Goal: Communication & Community: Connect with others

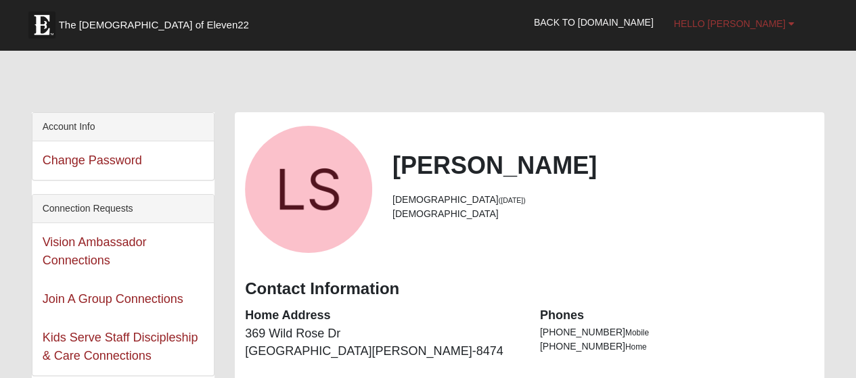
click at [779, 27] on span "Hello [PERSON_NAME]" at bounding box center [730, 23] width 112 height 11
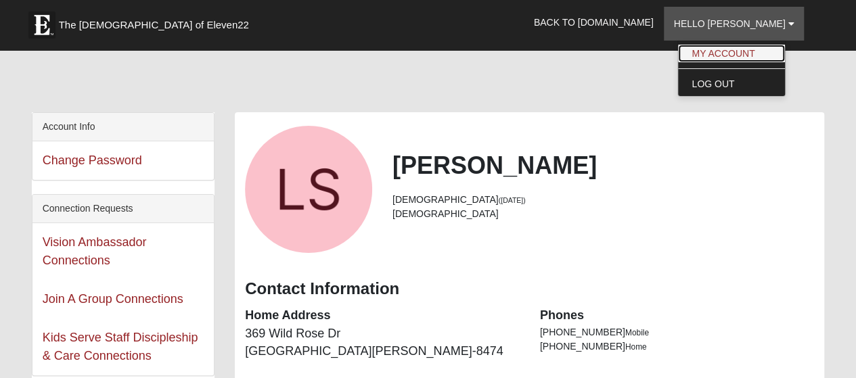
click at [760, 55] on link "My Account" at bounding box center [731, 54] width 107 height 18
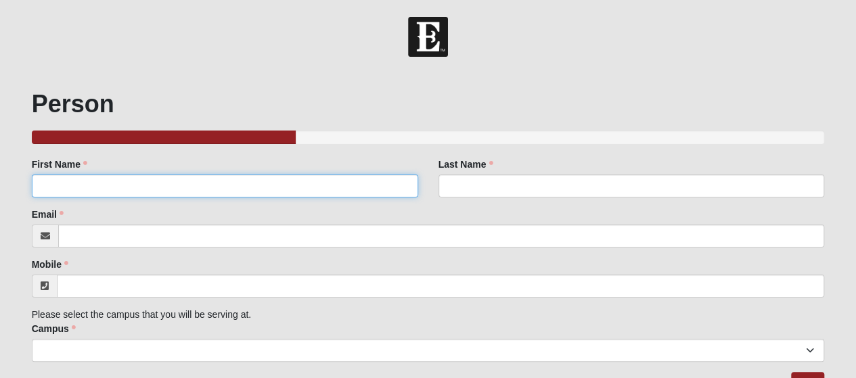
click at [268, 185] on input "First Name" at bounding box center [225, 185] width 386 height 23
type input "Lianna"
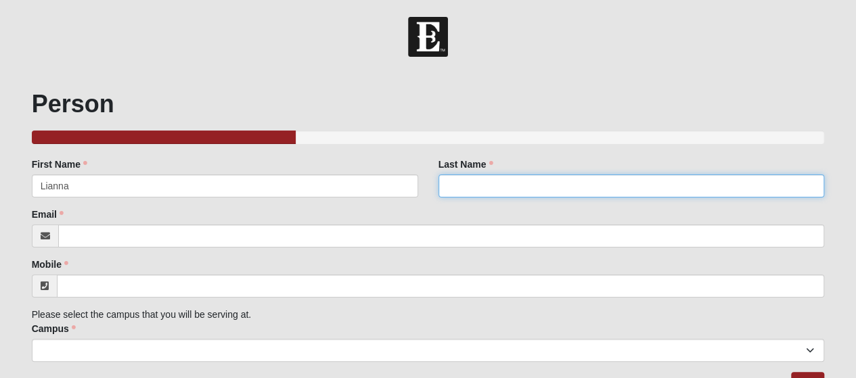
click at [580, 181] on input "Last Name" at bounding box center [631, 185] width 386 height 23
type input "Spencer"
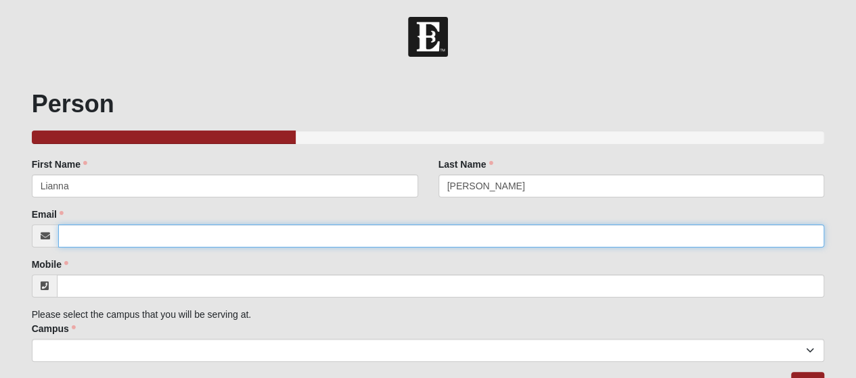
click at [532, 235] on input "Email" at bounding box center [441, 236] width 766 height 23
click at [510, 240] on input "Email" at bounding box center [441, 236] width 766 height 23
type input "[EMAIL_ADDRESS][DOMAIN_NAME]"
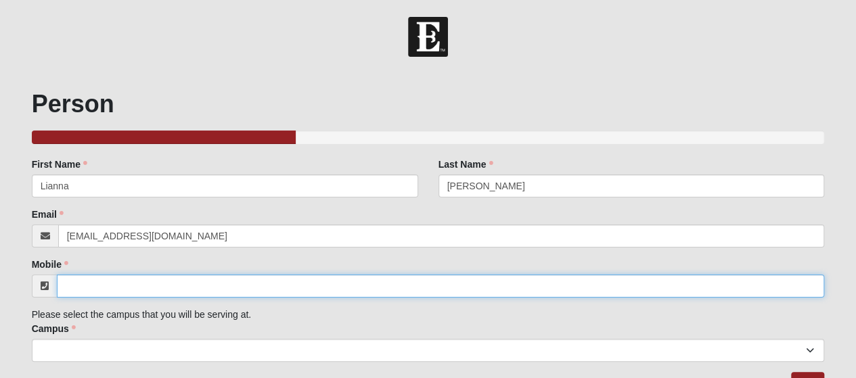
click at [434, 286] on input "Mobile" at bounding box center [441, 286] width 768 height 23
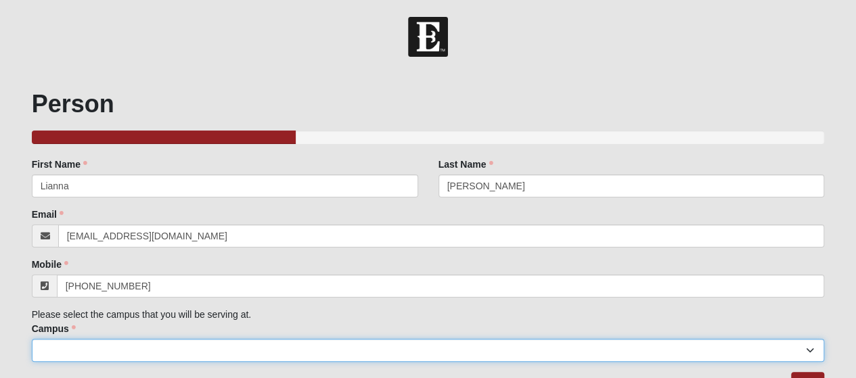
type input "(720) 404-3324"
click at [230, 344] on select "Arlington Baymeadows Eleven22 Online Fleming Island Jesup Mandarin North Jax Or…" at bounding box center [428, 350] width 793 height 23
select select "11"
click at [32, 339] on select "Arlington Baymeadows Eleven22 Online Fleming Island Jesup Mandarin North Jax Or…" at bounding box center [428, 350] width 793 height 23
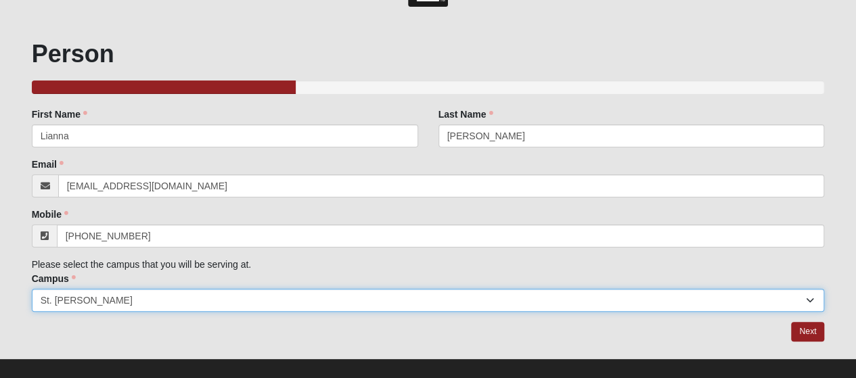
scroll to position [65, 0]
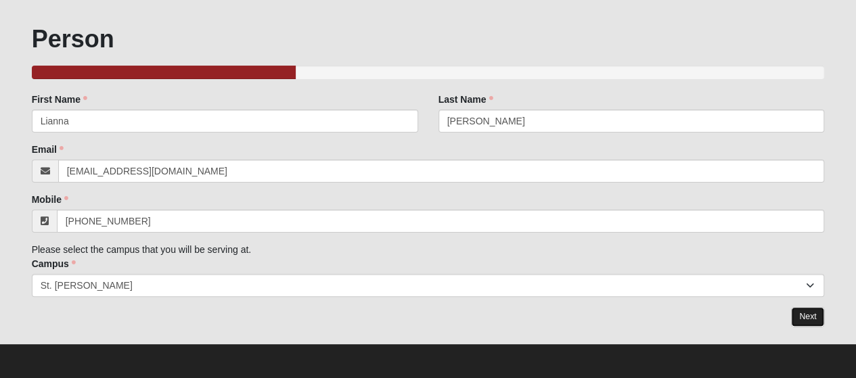
click at [805, 323] on link "Next" at bounding box center [807, 317] width 33 height 20
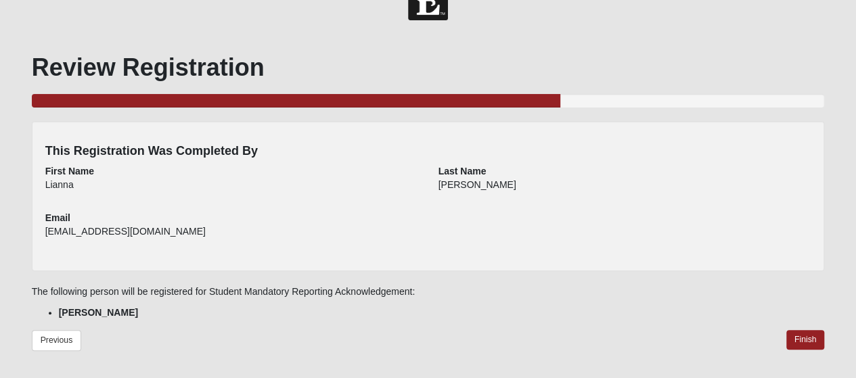
scroll to position [80, 0]
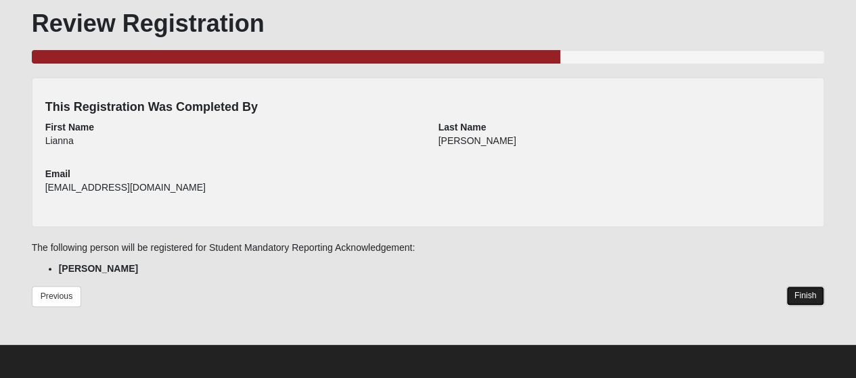
click at [802, 292] on link "Finish" at bounding box center [805, 296] width 39 height 20
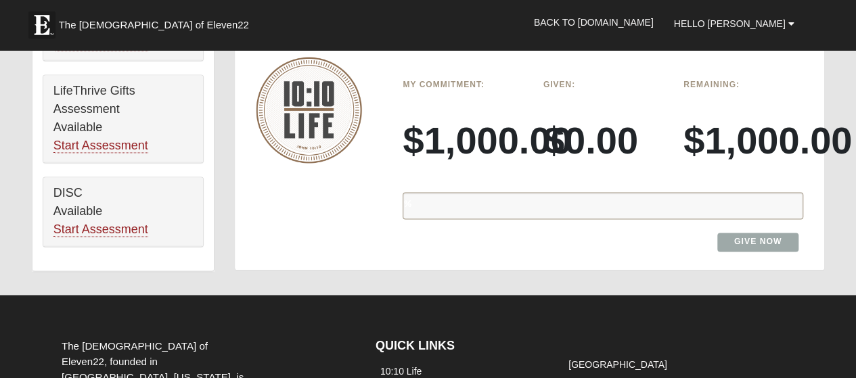
scroll to position [985, 0]
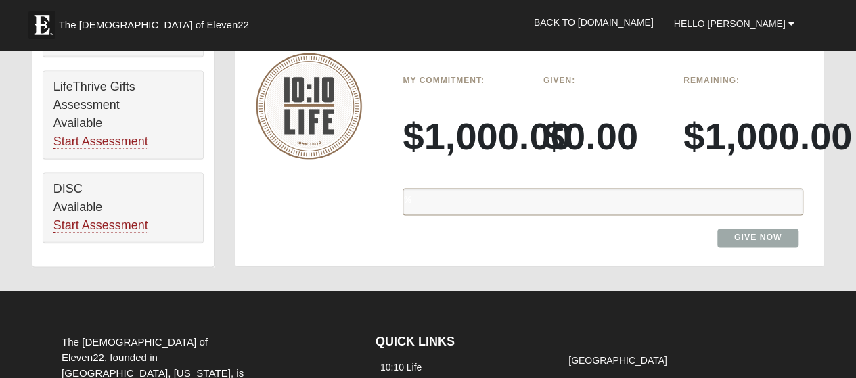
click at [646, 195] on div "%" at bounding box center [602, 201] width 400 height 27
click at [292, 84] on img at bounding box center [309, 106] width 106 height 106
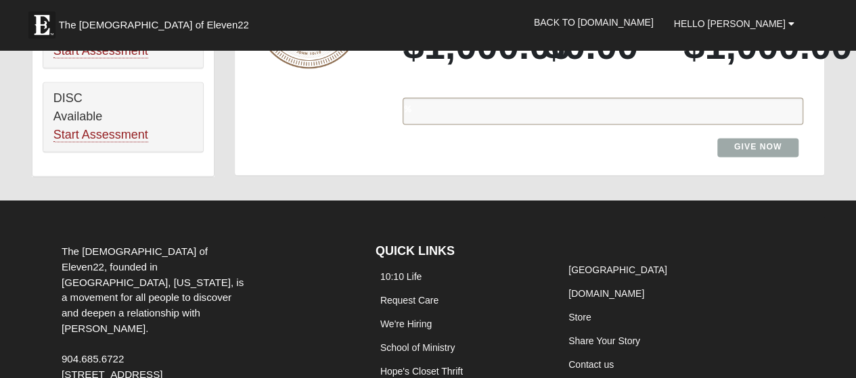
scroll to position [1169, 0]
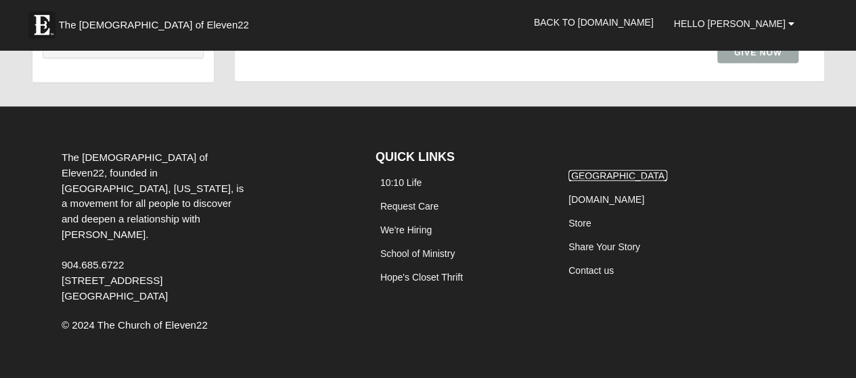
click at [588, 170] on link "[GEOGRAPHIC_DATA]" at bounding box center [617, 175] width 99 height 11
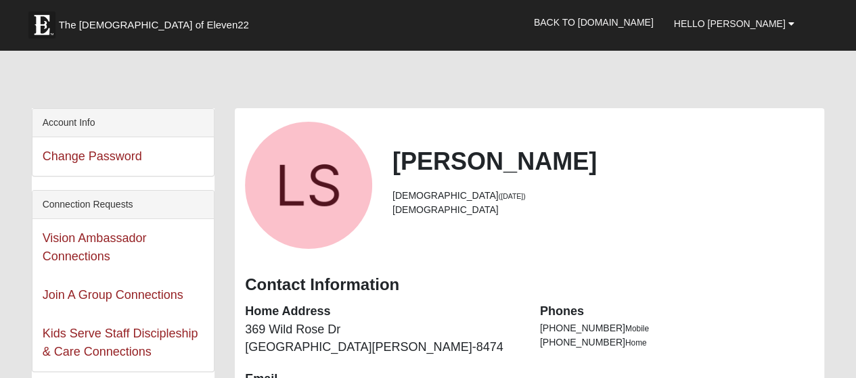
scroll to position [0, 0]
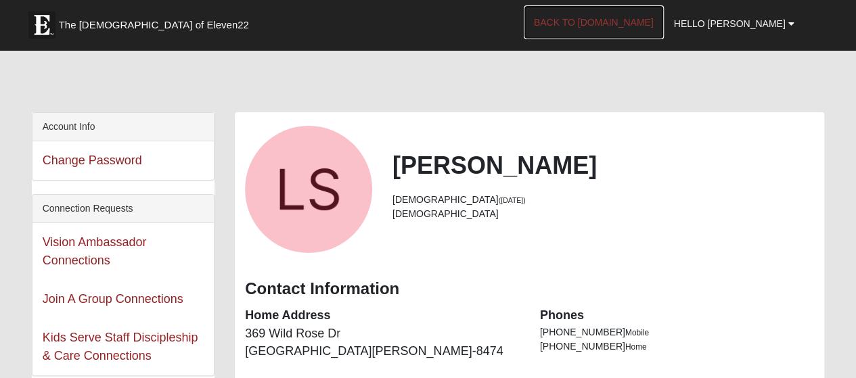
click at [653, 17] on link "Back to [DOMAIN_NAME]" at bounding box center [593, 22] width 140 height 34
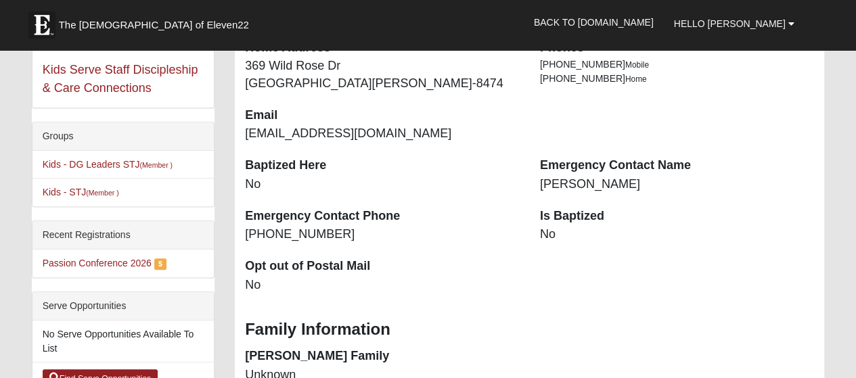
scroll to position [281, 0]
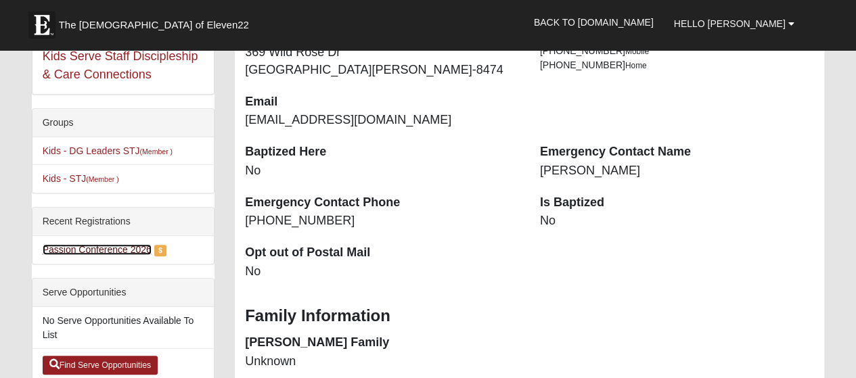
click at [53, 251] on link "Passion Conference 2026" at bounding box center [97, 249] width 109 height 11
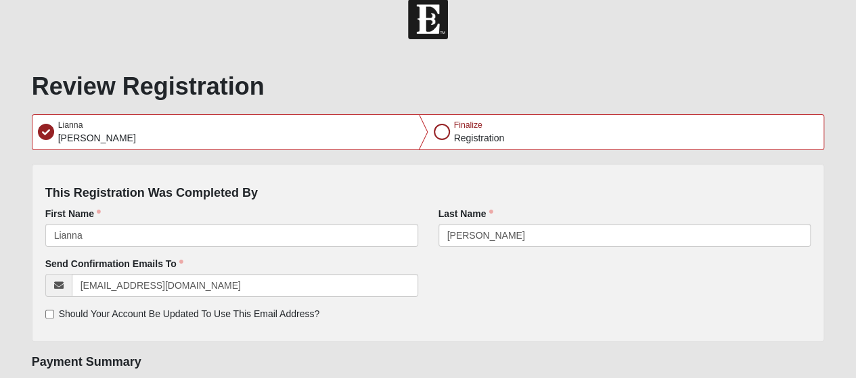
scroll to position [17, 0]
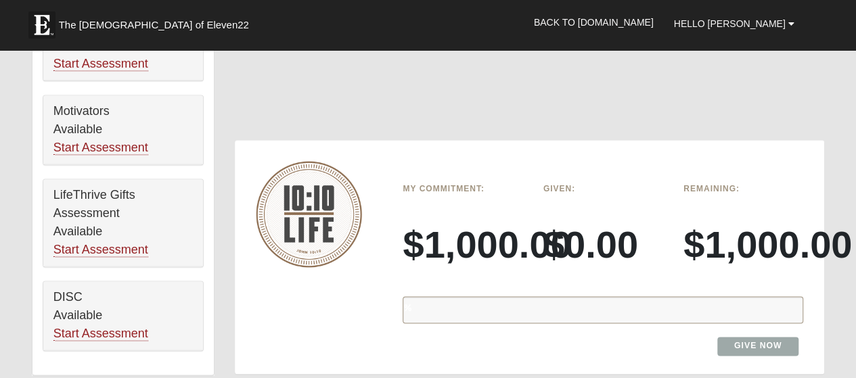
scroll to position [877, 0]
click at [429, 312] on div "%" at bounding box center [602, 309] width 400 height 27
click at [445, 312] on div "%" at bounding box center [602, 309] width 400 height 27
click at [588, 238] on h3 "$0.00" at bounding box center [603, 244] width 120 height 45
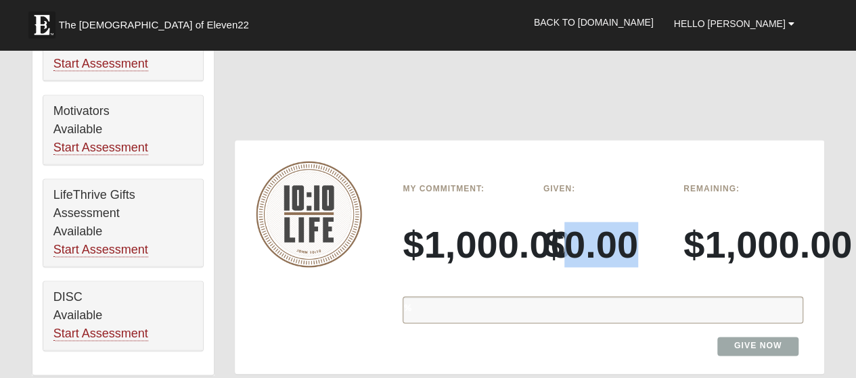
click at [588, 238] on h3 "$0.00" at bounding box center [603, 244] width 120 height 45
click at [753, 251] on h3 "$1,000.00" at bounding box center [743, 244] width 120 height 45
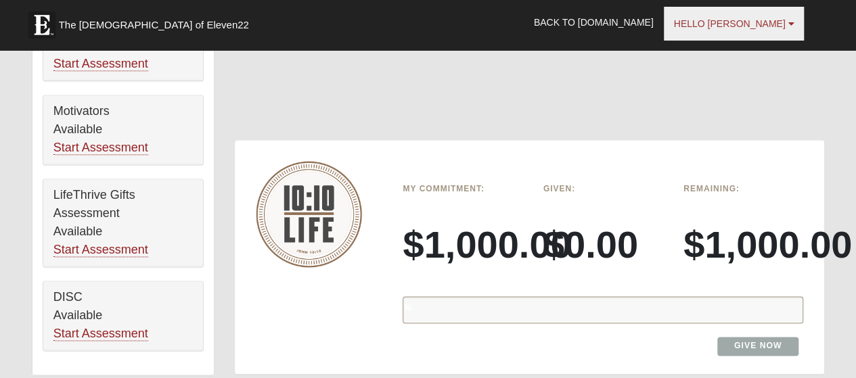
click at [747, 22] on span "Hello [PERSON_NAME]" at bounding box center [730, 23] width 112 height 11
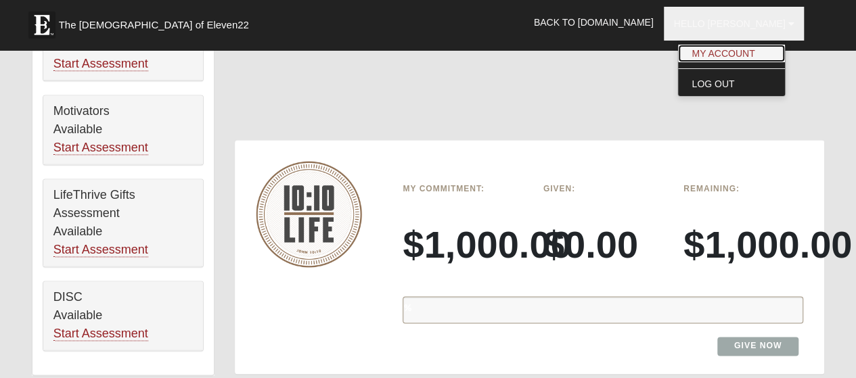
click at [743, 56] on link "My Account" at bounding box center [731, 54] width 107 height 18
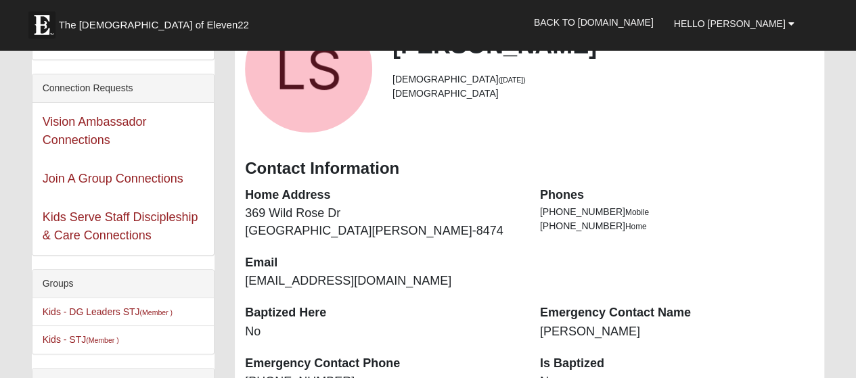
scroll to position [118, 0]
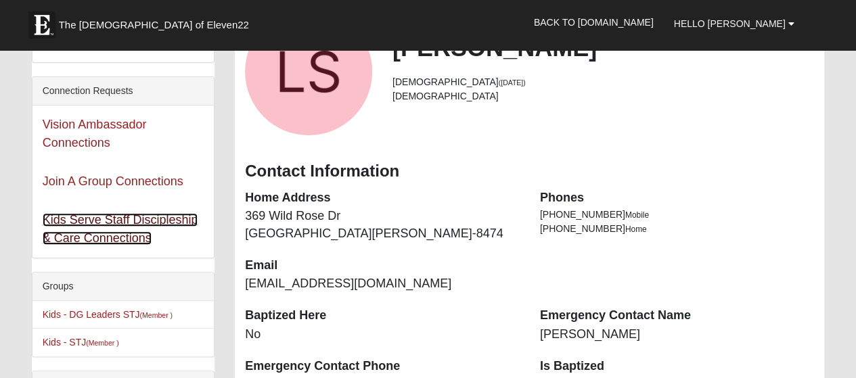
click at [83, 217] on link "Kids Serve Staff Discipleship & Care Connections" at bounding box center [121, 229] width 156 height 32
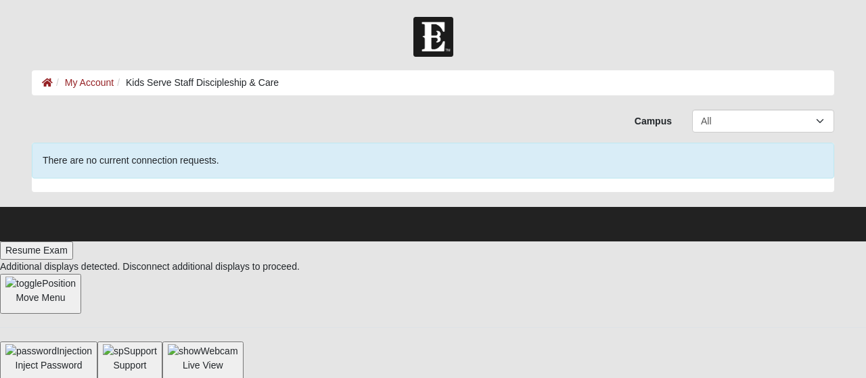
click at [107, 164] on span "There are no current connection requests." at bounding box center [131, 160] width 177 height 11
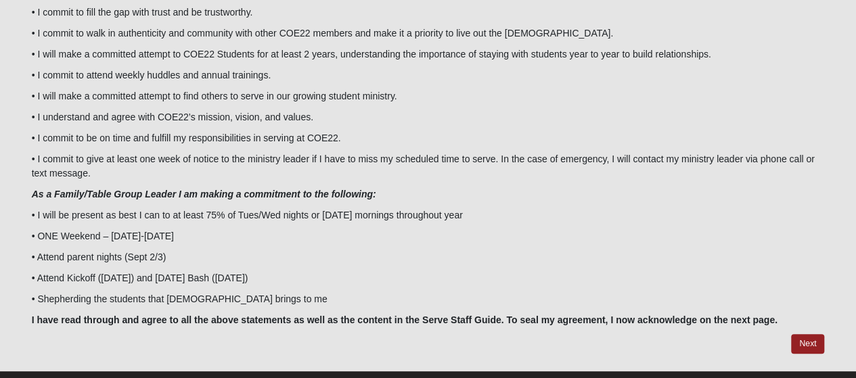
scroll to position [197, 0]
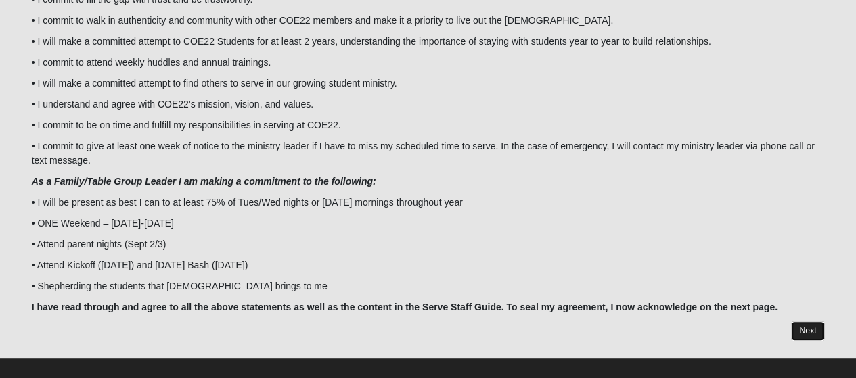
click at [805, 325] on link "Next" at bounding box center [807, 331] width 33 height 20
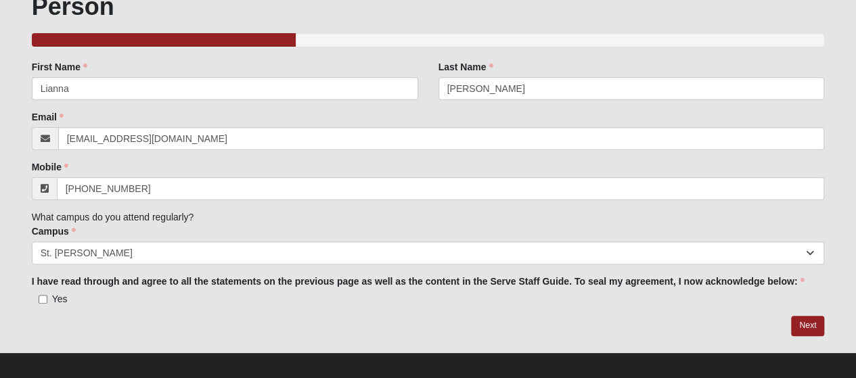
scroll to position [106, 0]
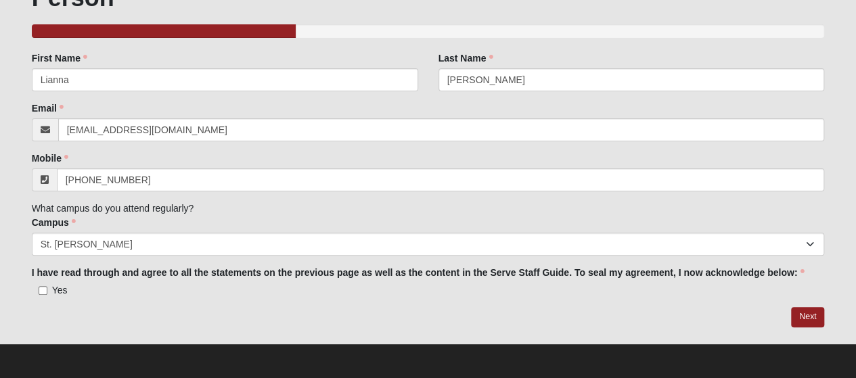
click at [55, 285] on span "Yes" at bounding box center [60, 290] width 16 height 11
click at [47, 286] on input "Yes" at bounding box center [43, 290] width 9 height 9
checkbox input "true"
click at [802, 320] on link "Next" at bounding box center [807, 317] width 33 height 20
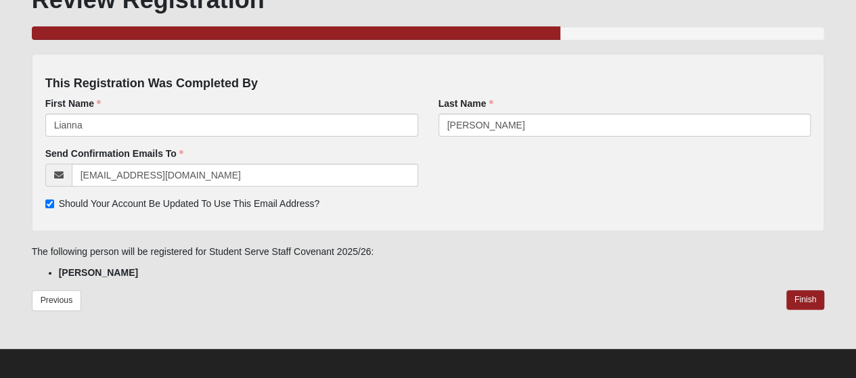
scroll to position [108, 0]
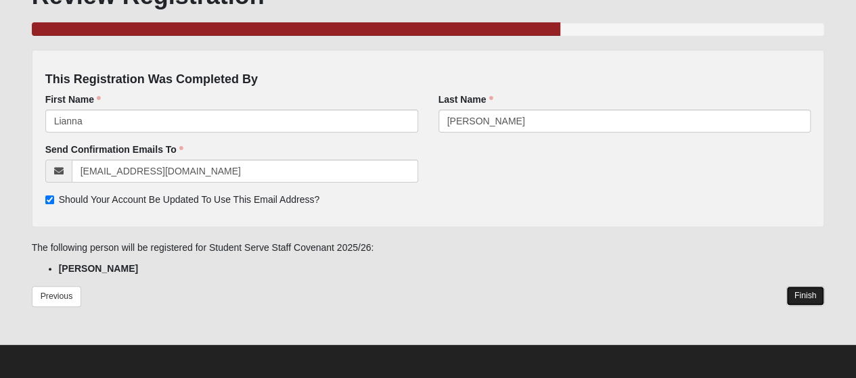
click at [808, 302] on link "Finish" at bounding box center [805, 296] width 39 height 20
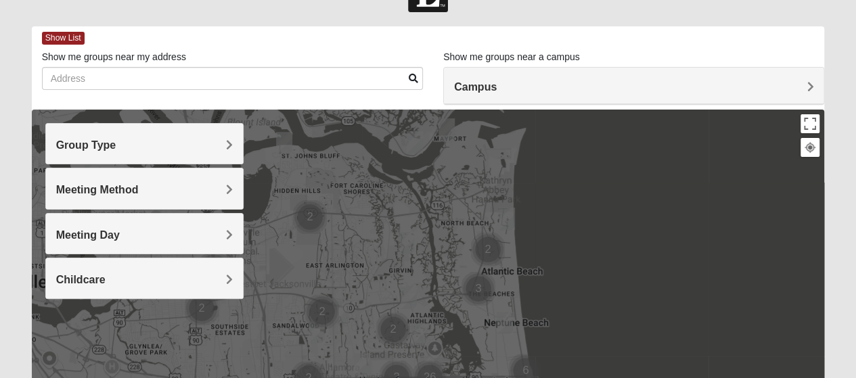
scroll to position [37, 0]
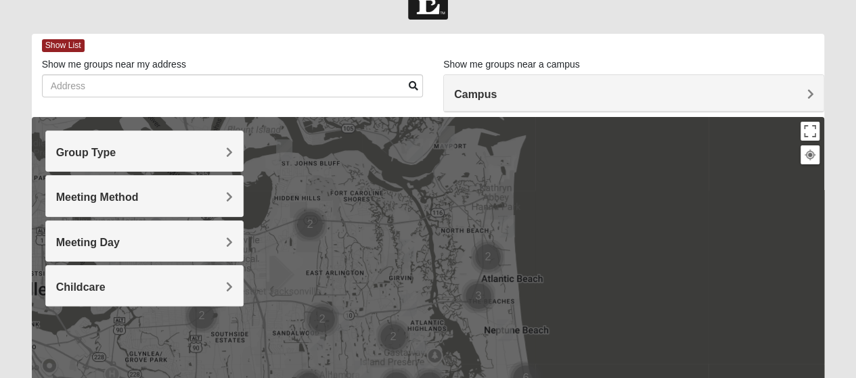
click at [106, 157] on span "Group Type" at bounding box center [86, 152] width 60 height 11
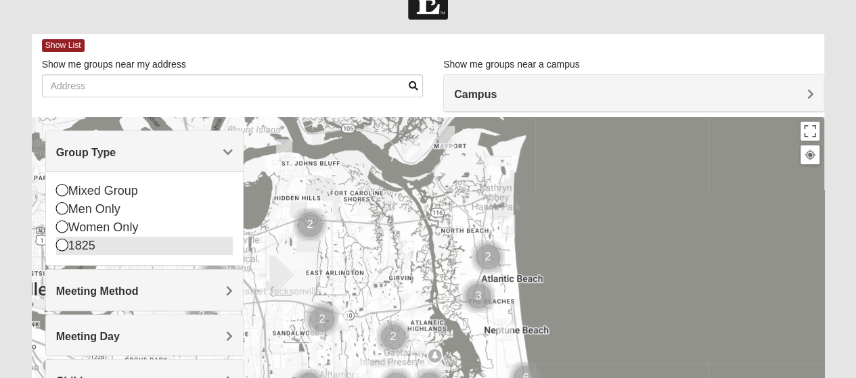
click at [57, 253] on div "1825" at bounding box center [144, 246] width 177 height 18
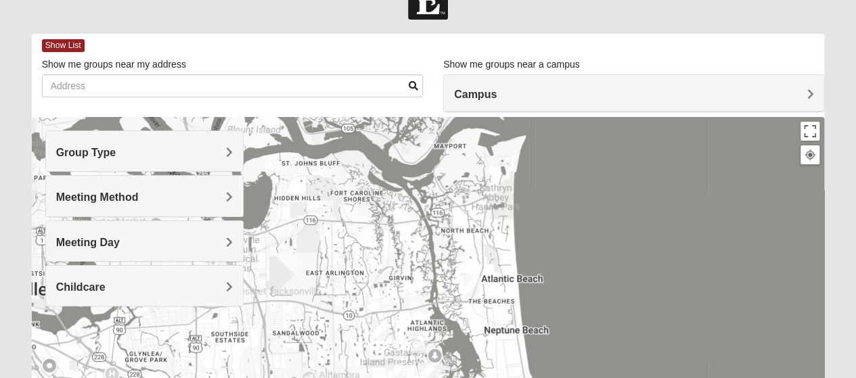
click at [99, 200] on span "Meeting Method" at bounding box center [97, 196] width 83 height 11
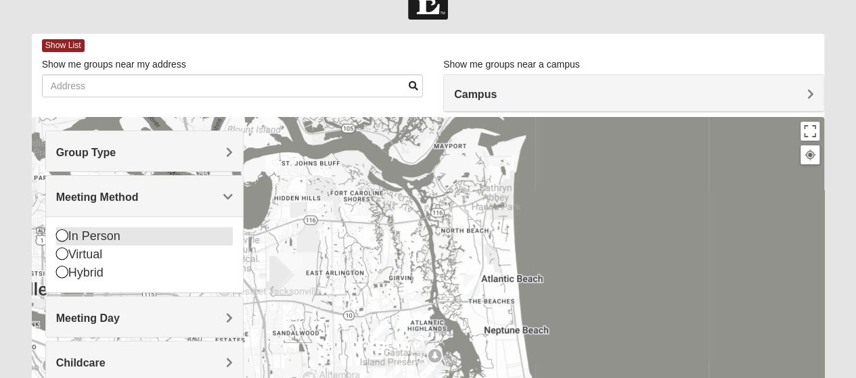
click at [64, 236] on icon at bounding box center [62, 235] width 12 height 12
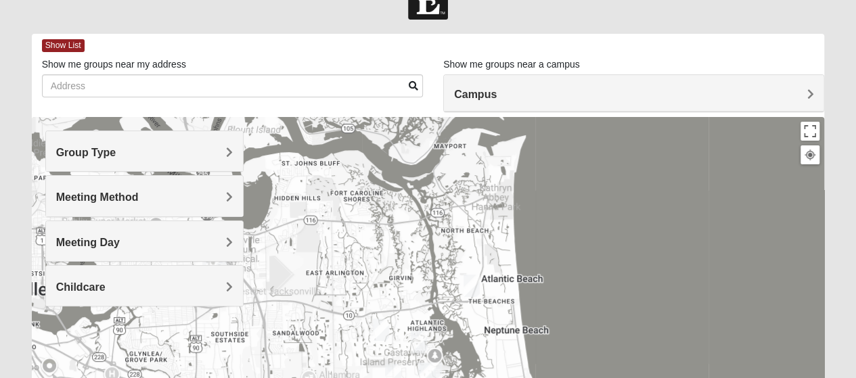
click at [80, 248] on div "Meeting Day" at bounding box center [144, 241] width 197 height 40
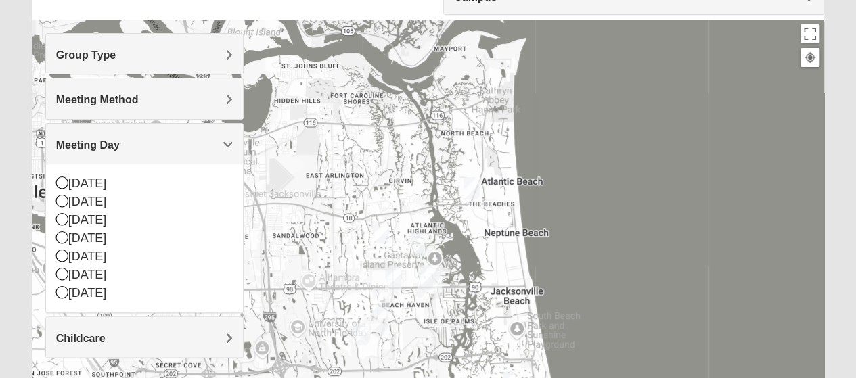
scroll to position [137, 0]
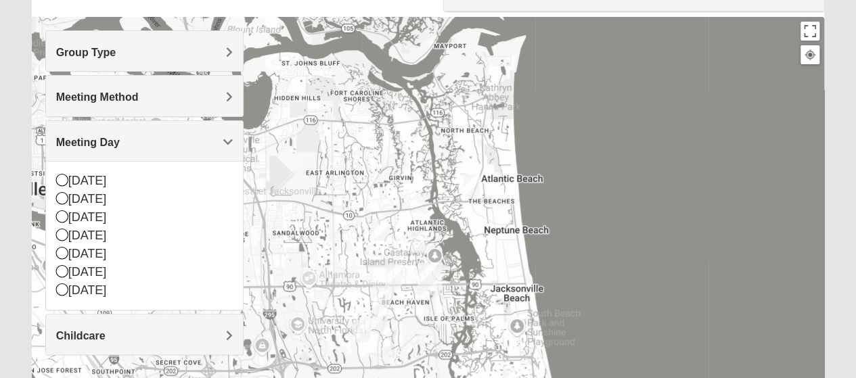
click at [86, 338] on span "Childcare" at bounding box center [80, 335] width 49 height 11
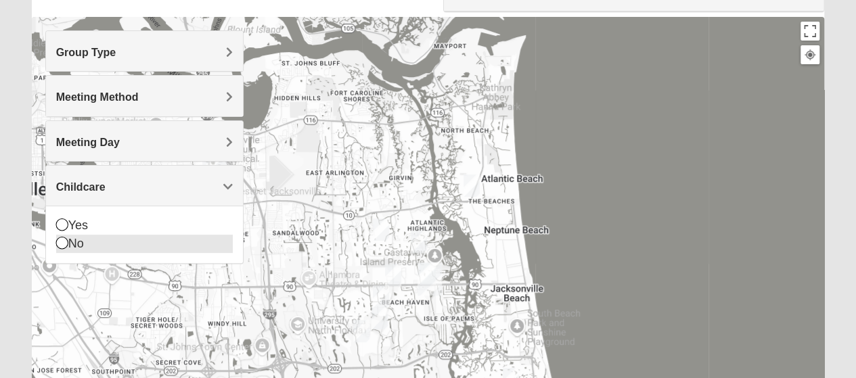
click at [62, 242] on icon at bounding box center [62, 243] width 12 height 12
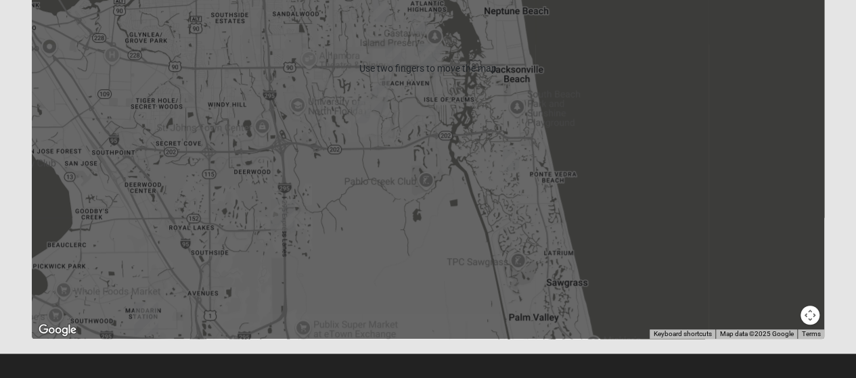
scroll to position [367, 0]
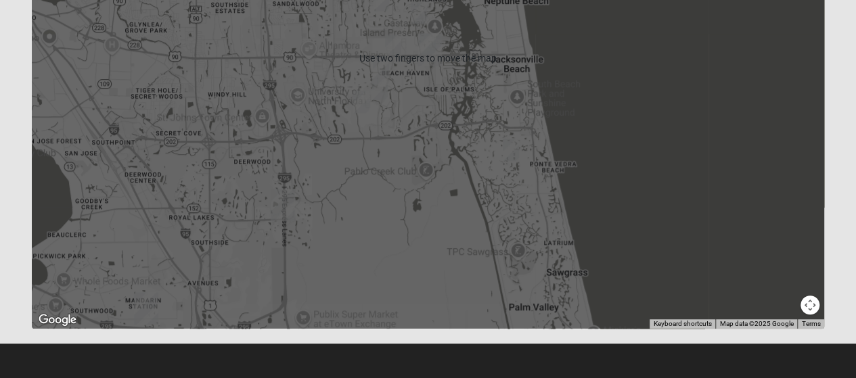
click at [141, 220] on div at bounding box center [428, 58] width 793 height 541
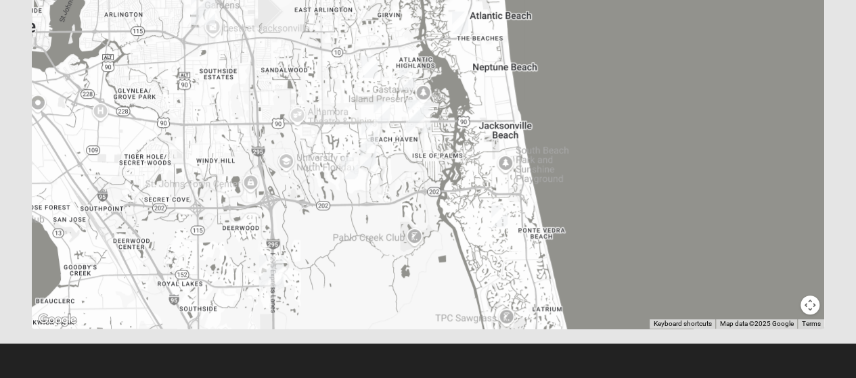
click at [419, 124] on img "San Pablo" at bounding box center [417, 116] width 35 height 43
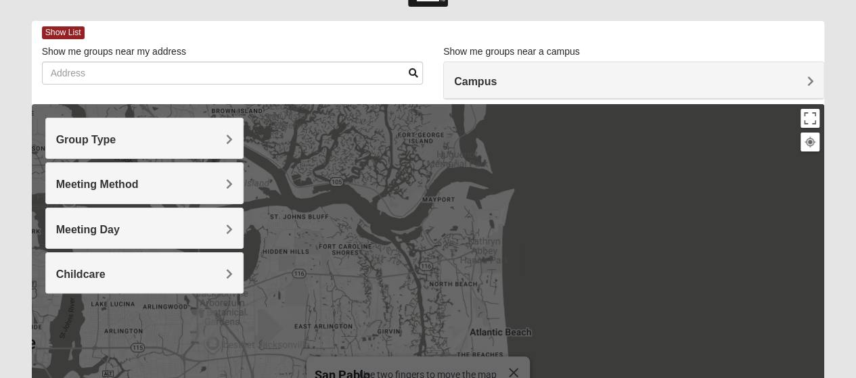
scroll to position [38, 0]
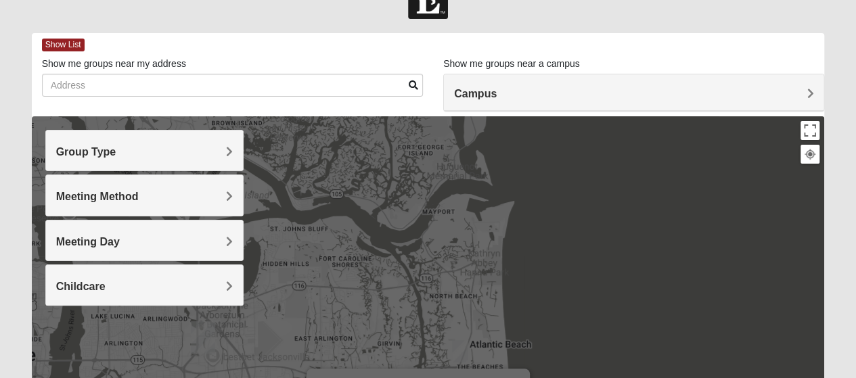
click at [75, 160] on div "Group Type" at bounding box center [144, 151] width 197 height 40
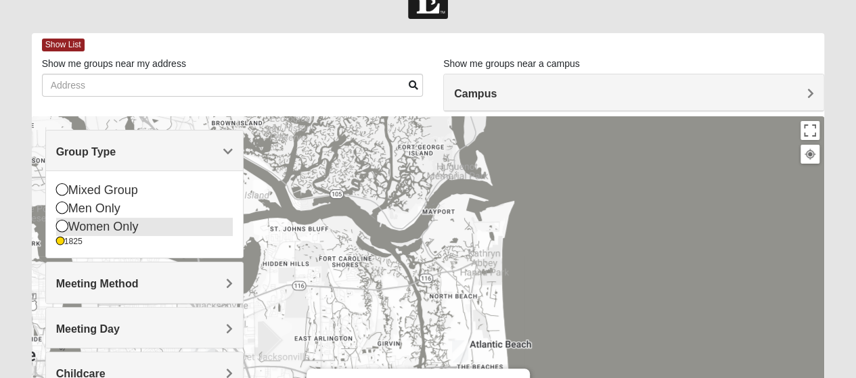
click at [62, 233] on div "Women Only" at bounding box center [144, 227] width 177 height 18
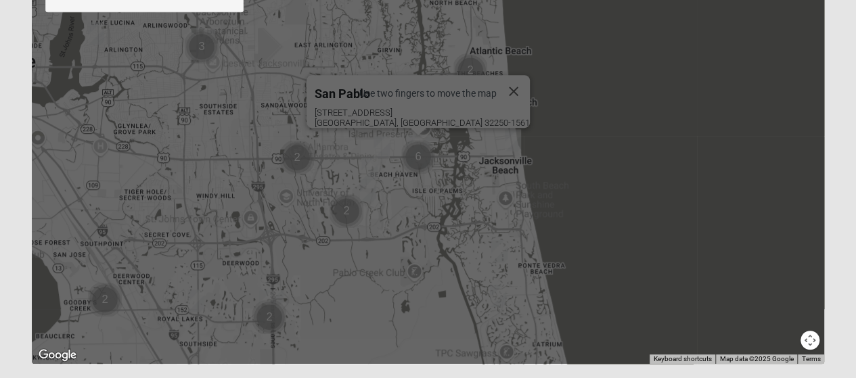
scroll to position [335, 0]
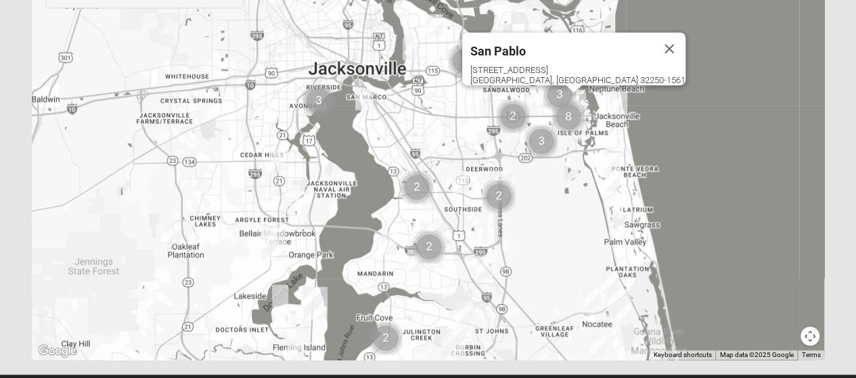
click at [469, 312] on img "Womens Urbanski 32259" at bounding box center [464, 312] width 27 height 33
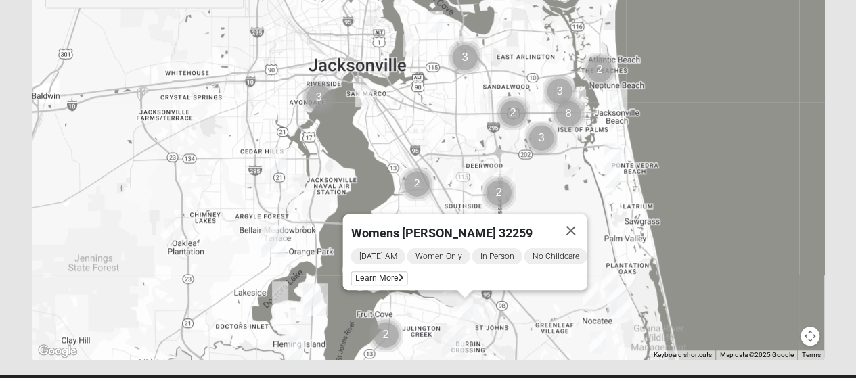
click at [380, 250] on span "Friday AM" at bounding box center [377, 256] width 54 height 16
click at [391, 274] on span "Learn More" at bounding box center [378, 278] width 57 height 14
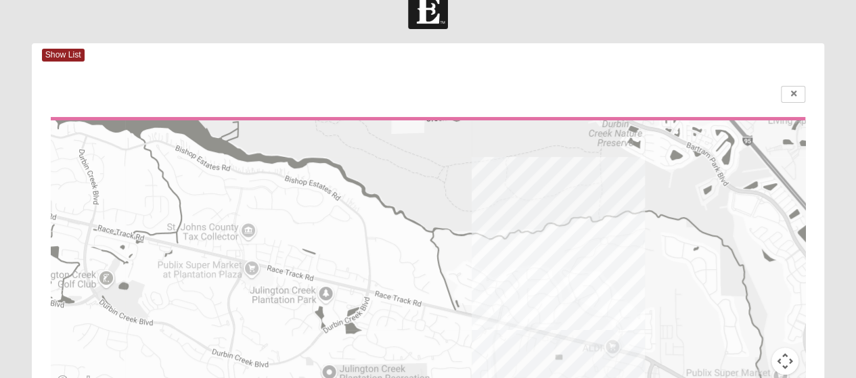
scroll to position [0, 0]
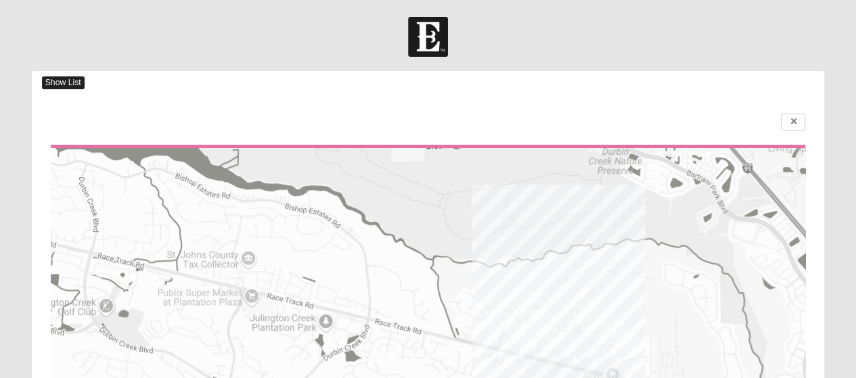
click at [64, 80] on span "Show List" at bounding box center [63, 82] width 43 height 13
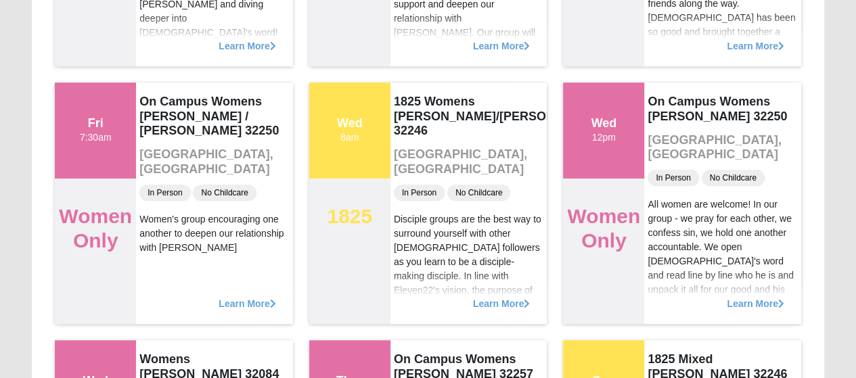
scroll to position [354, 0]
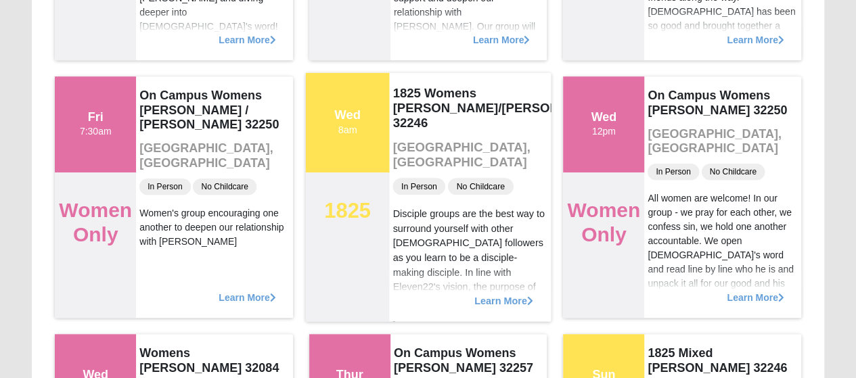
click at [498, 294] on span "Learn More" at bounding box center [503, 294] width 59 height 0
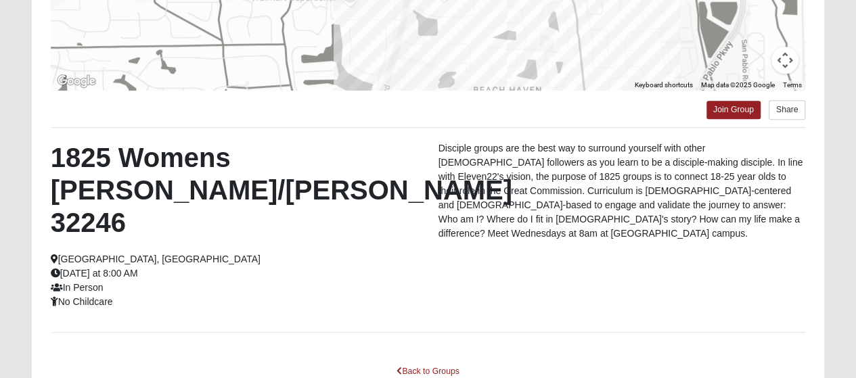
scroll to position [327, 0]
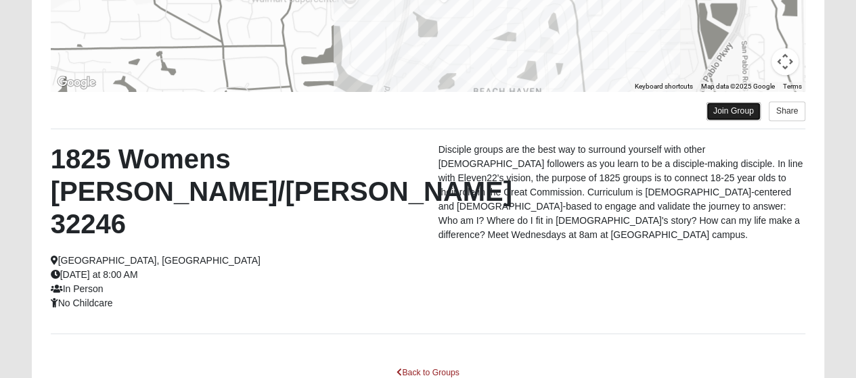
click at [721, 112] on link "Join Group" at bounding box center [733, 111] width 54 height 18
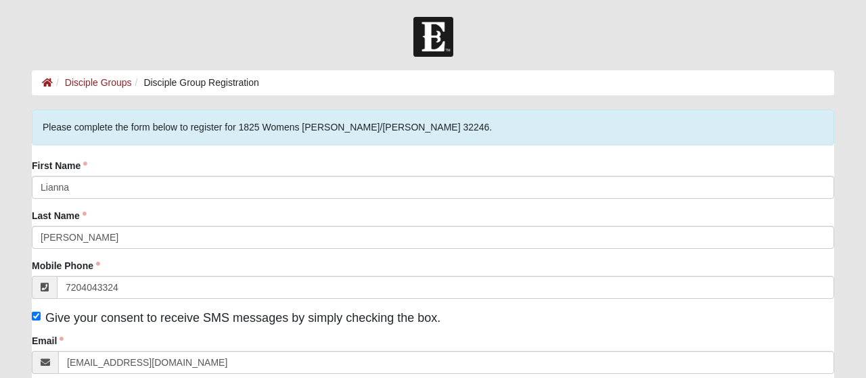
type input "[PHONE_NUMBER]"
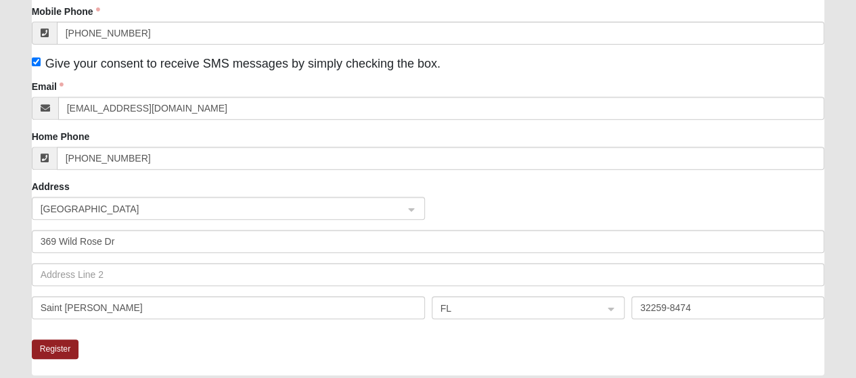
scroll to position [257, 0]
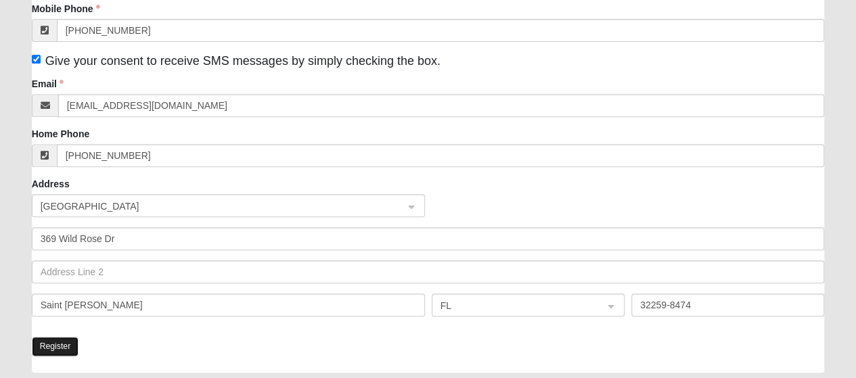
click at [58, 341] on button "Register" at bounding box center [55, 347] width 47 height 20
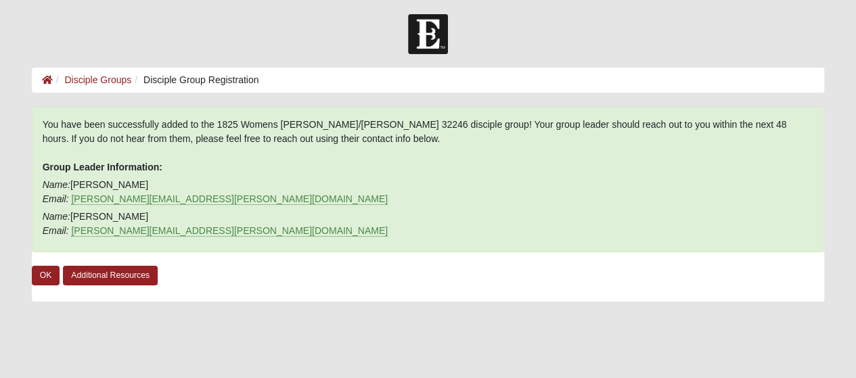
scroll to position [3, 0]
